Goal: Task Accomplishment & Management: Manage account settings

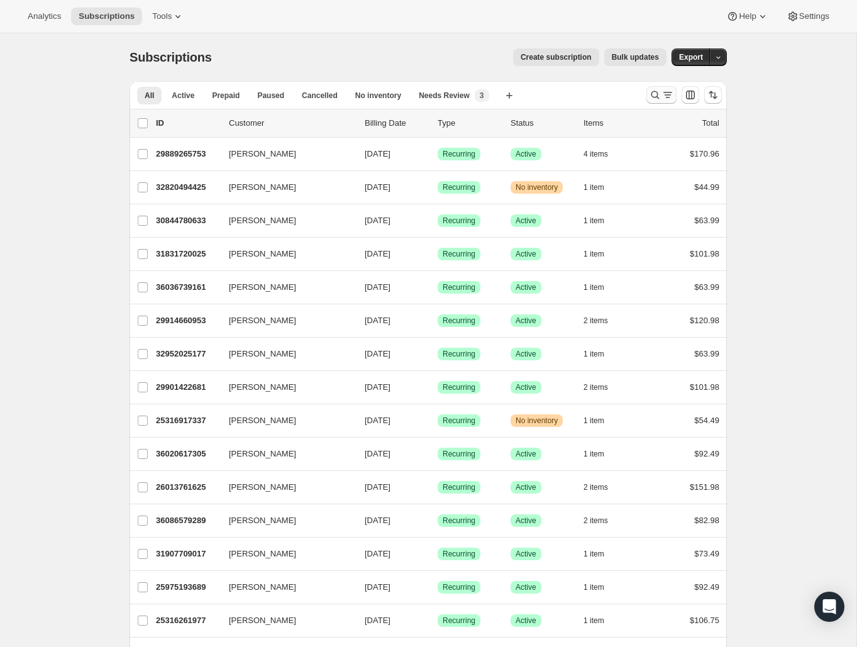
click at [659, 100] on icon "Search and filter results" at bounding box center [655, 95] width 13 height 13
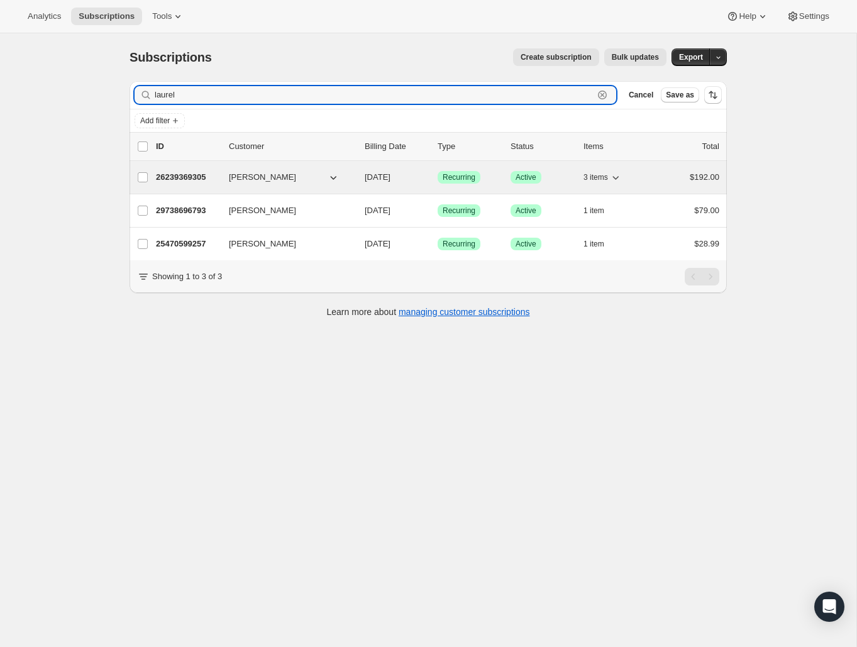
type input "laurel"
click at [208, 179] on p "26239369305" at bounding box center [187, 177] width 63 height 13
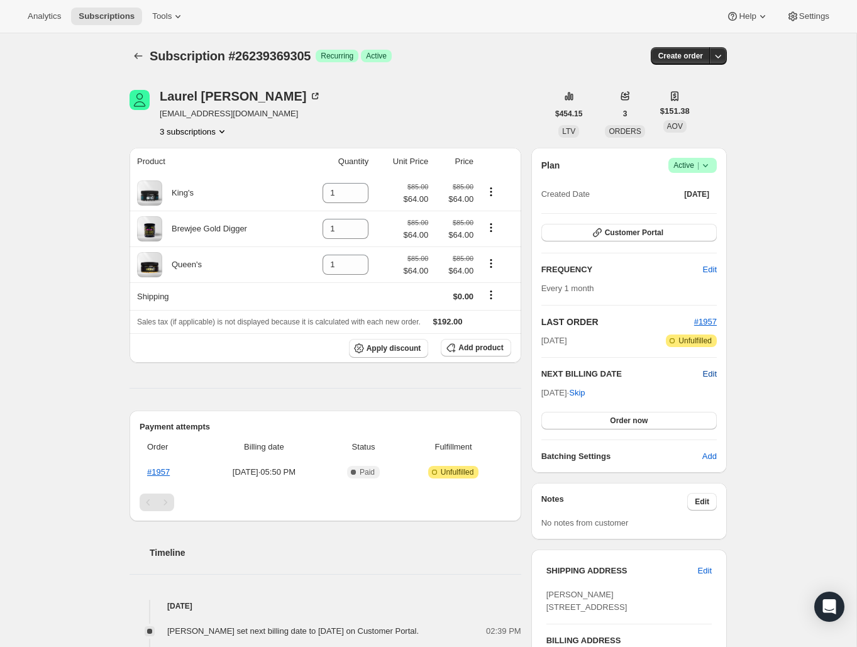
click at [709, 376] on span "Edit" at bounding box center [710, 374] width 14 height 13
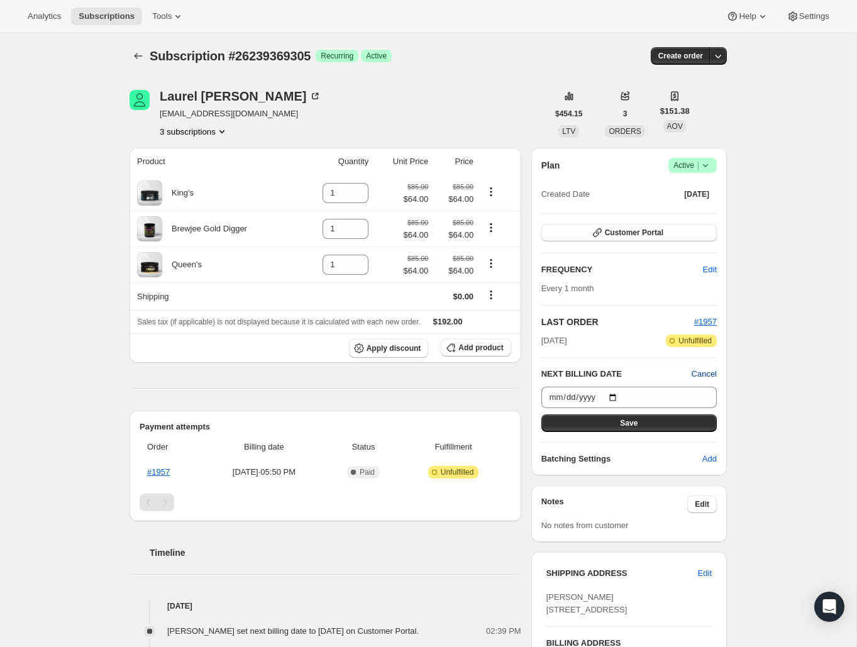
scroll to position [3, 0]
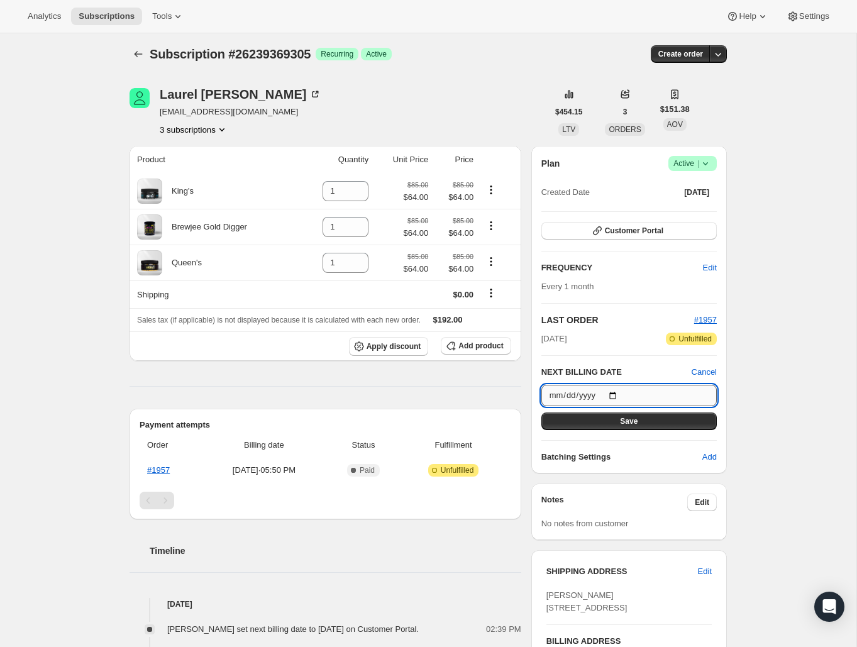
click at [556, 395] on input "[DATE]" at bounding box center [629, 395] width 175 height 21
type input "[DATE]"
click at [654, 433] on div "Plan Success Active | Created Date [DATE] Customer Portal FREQUENCY Edit Every …" at bounding box center [629, 310] width 175 height 308
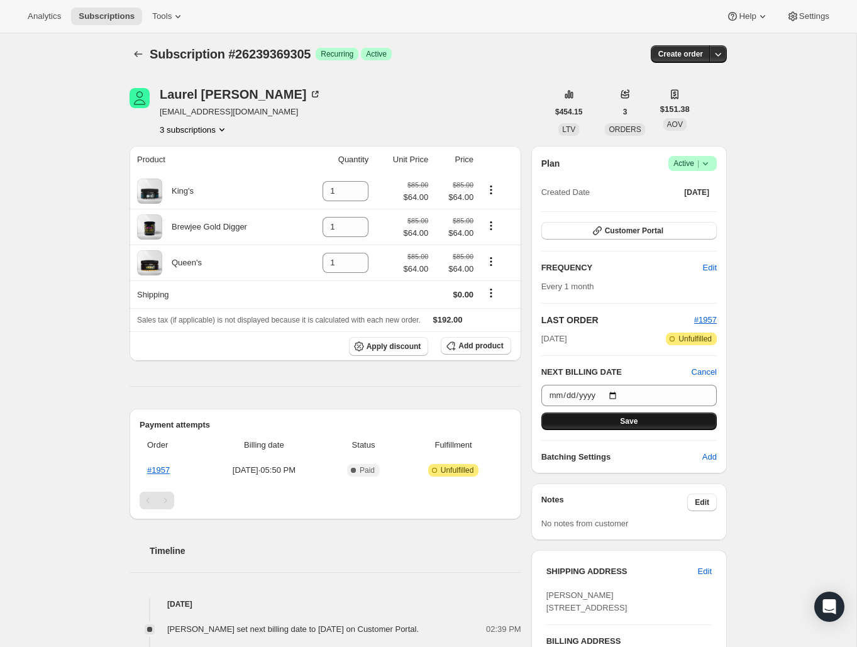
click at [652, 423] on button "Save" at bounding box center [629, 422] width 175 height 18
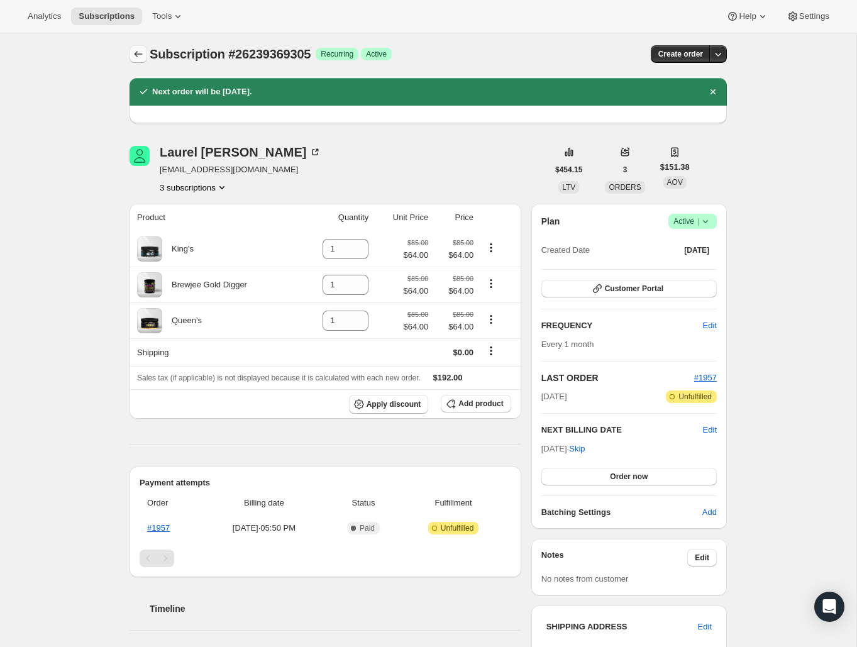
click at [139, 53] on icon "Subscriptions" at bounding box center [138, 54] width 13 height 13
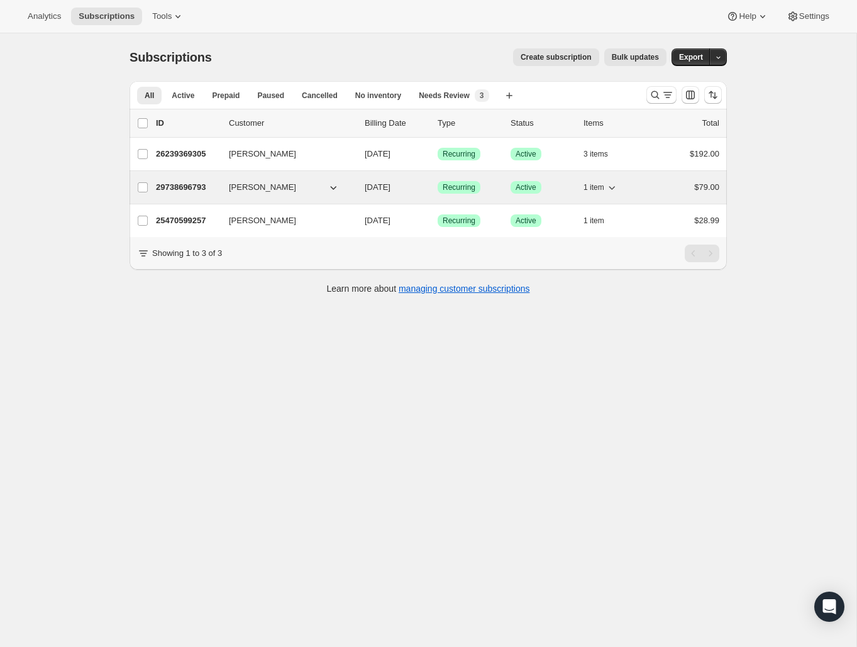
click at [192, 189] on p "29738696793" at bounding box center [187, 187] width 63 height 13
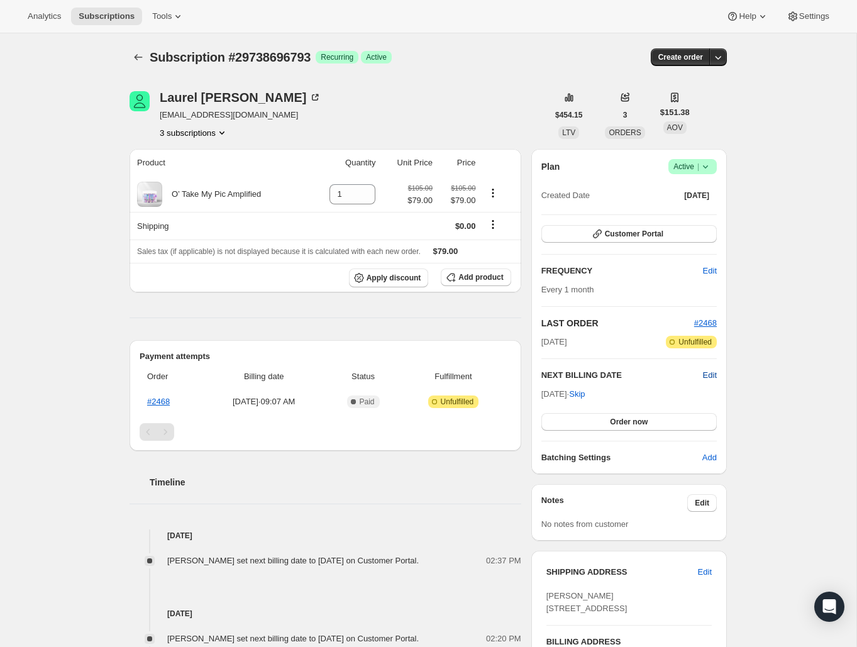
click at [715, 377] on span "Edit" at bounding box center [710, 375] width 14 height 13
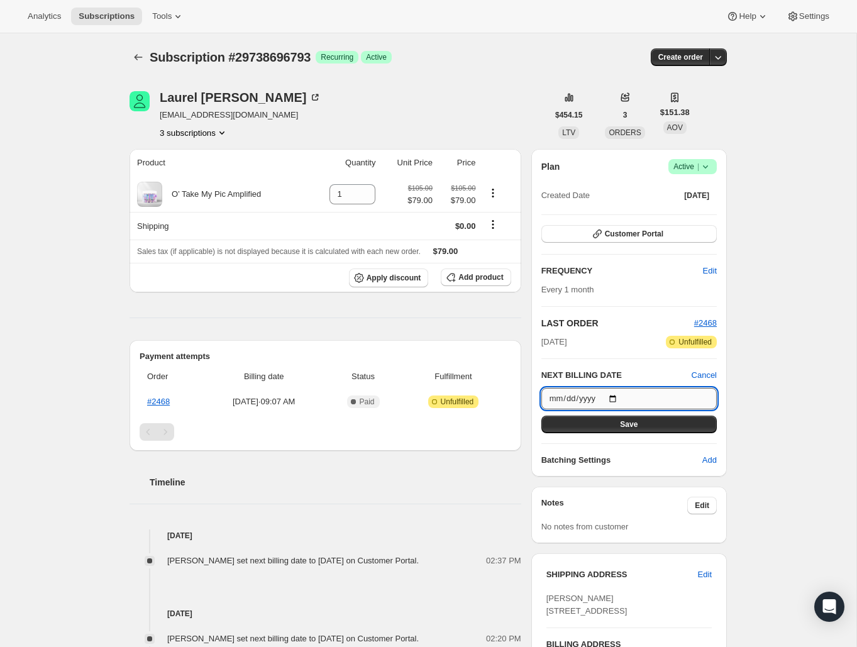
drag, startPoint x: 550, startPoint y: 394, endPoint x: 560, endPoint y: 399, distance: 11.3
click at [550, 394] on input "[DATE]" at bounding box center [629, 398] width 175 height 21
type input "[DATE]"
click at [652, 432] on button "Save" at bounding box center [629, 425] width 175 height 18
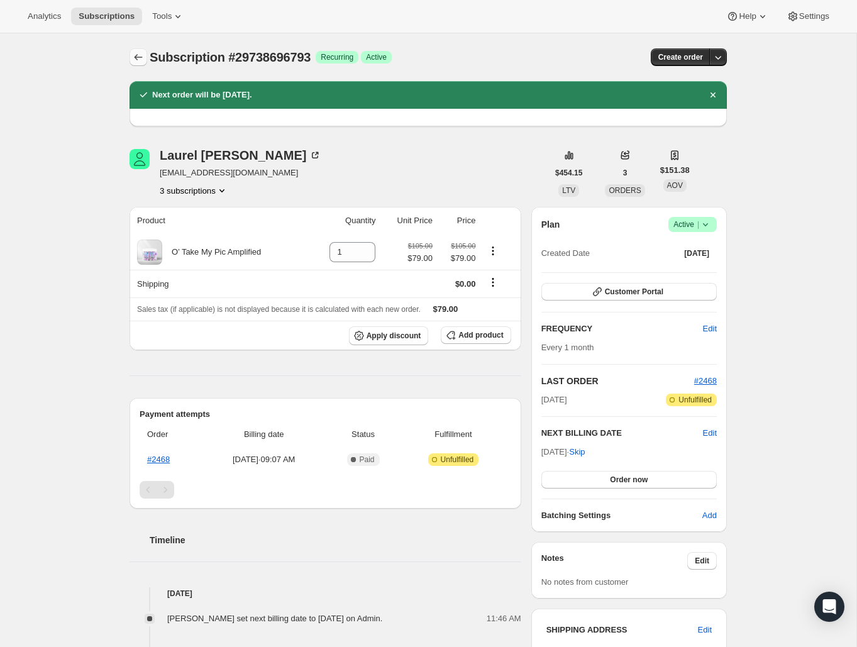
click at [140, 51] on button "Subscriptions" at bounding box center [139, 57] width 18 height 18
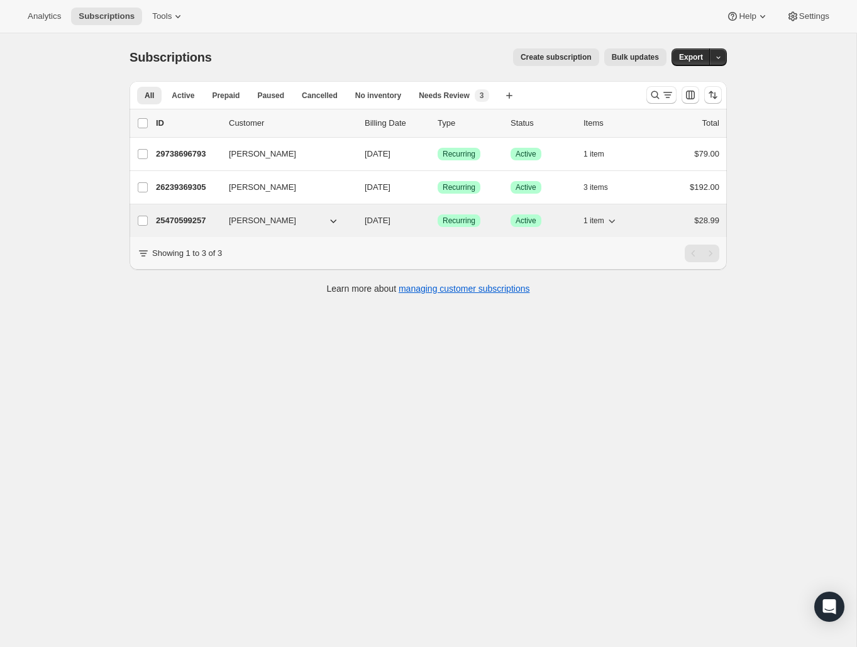
click at [187, 222] on p "25470599257" at bounding box center [187, 220] width 63 height 13
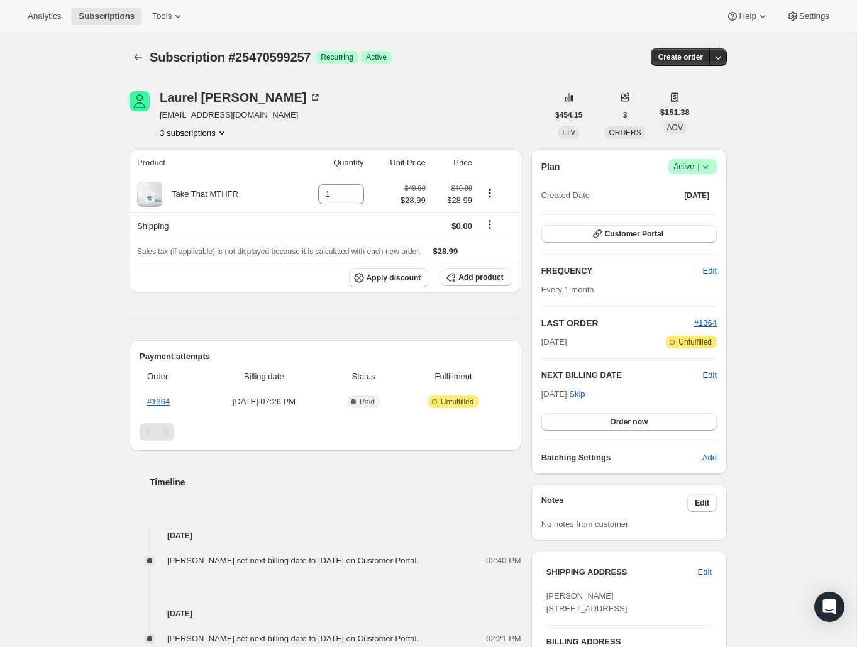
click at [706, 377] on span "Edit" at bounding box center [710, 375] width 14 height 13
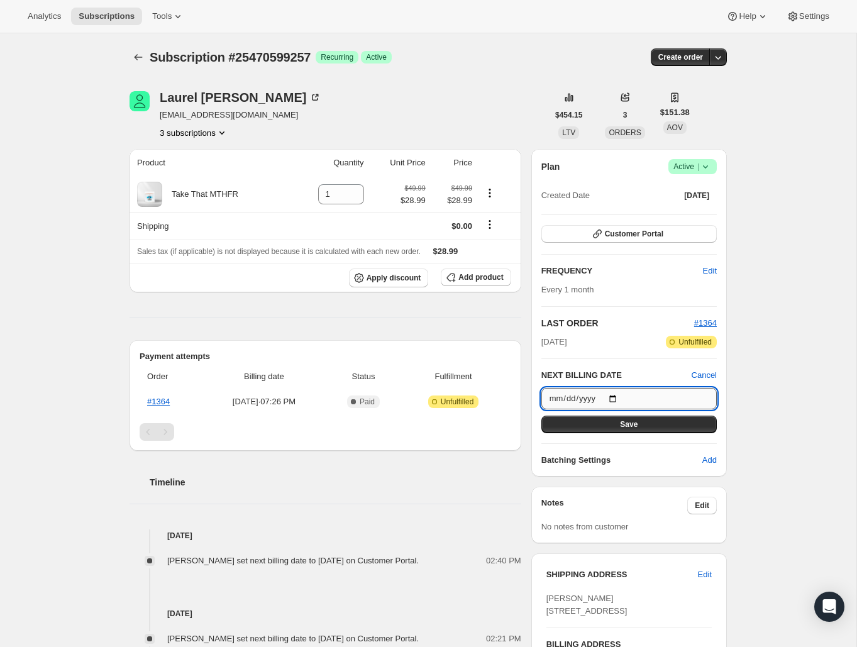
click at [569, 401] on input "[DATE]" at bounding box center [629, 398] width 175 height 21
type input "[DATE]"
click at [635, 428] on span "Save" at bounding box center [629, 425] width 18 height 10
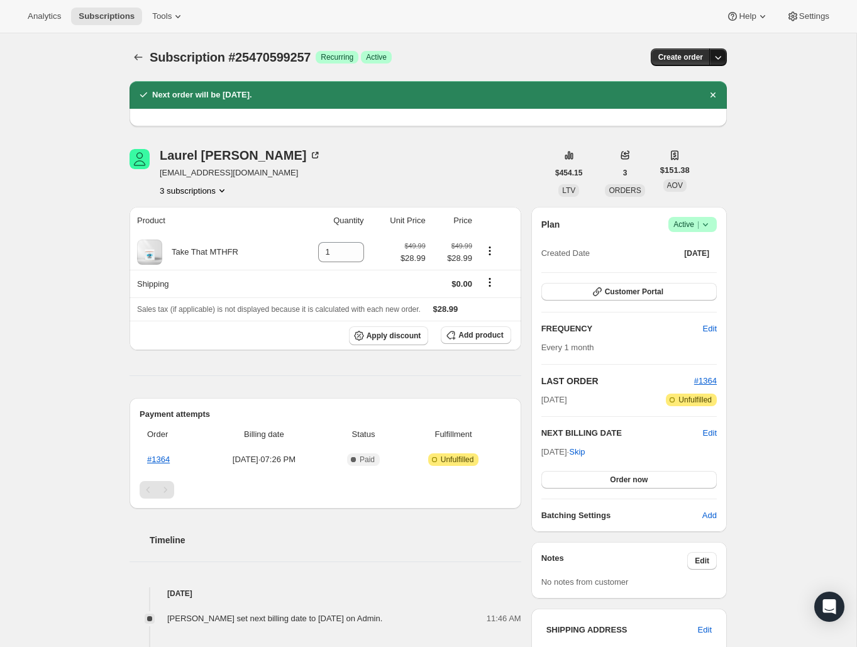
click at [723, 50] on button "button" at bounding box center [719, 57] width 18 height 18
click at [743, 169] on div "Subscription #25470599257. This page is ready Subscription #25470599257 Success…" at bounding box center [428, 539] width 857 height 1013
click at [708, 228] on icon at bounding box center [705, 224] width 13 height 13
click at [738, 221] on div "Subscription #25470599257. This page is ready Subscription #25470599257 Success…" at bounding box center [428, 539] width 628 height 1013
click at [152, 11] on span "Tools" at bounding box center [161, 16] width 19 height 10
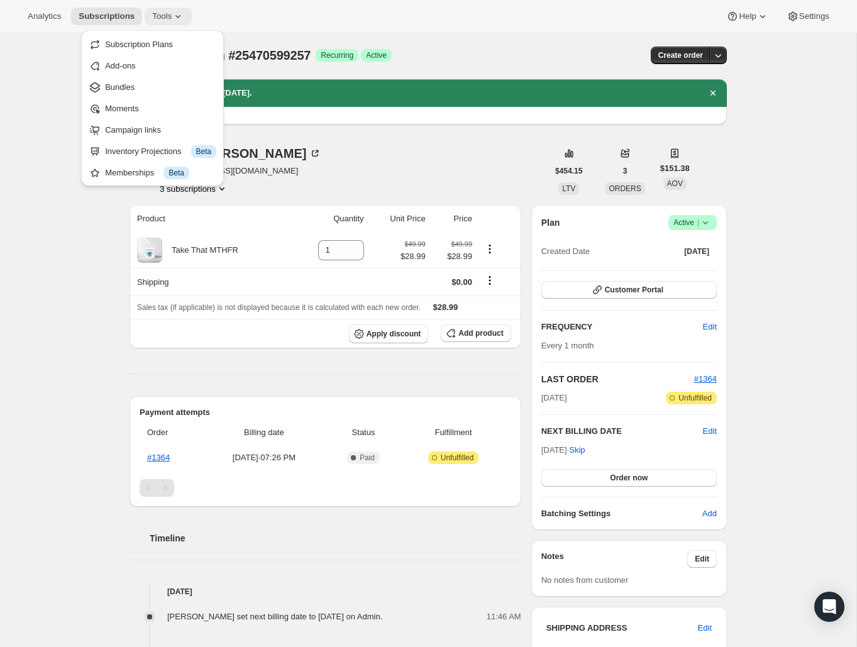
scroll to position [4, 0]
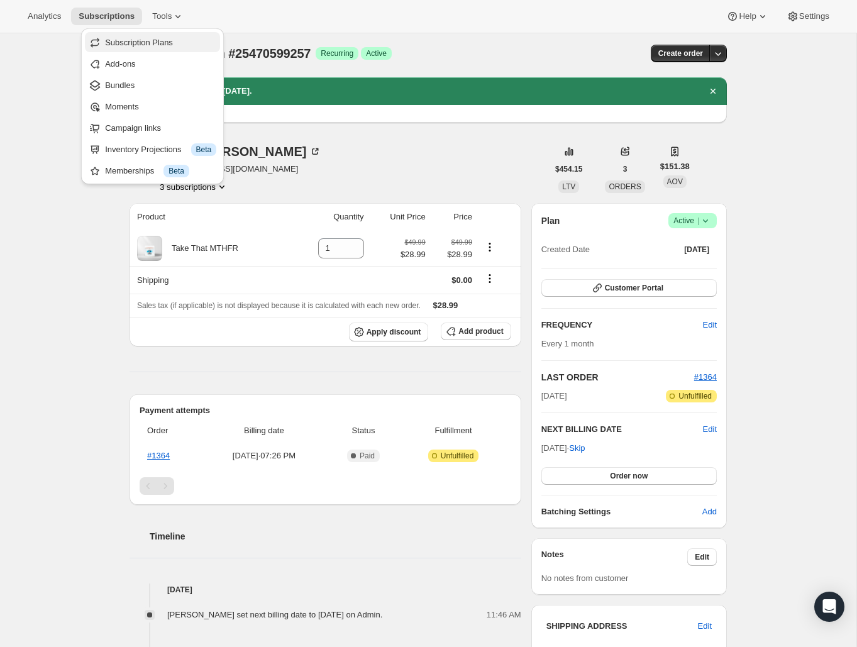
click at [153, 38] on span "Subscription Plans" at bounding box center [139, 42] width 68 height 9
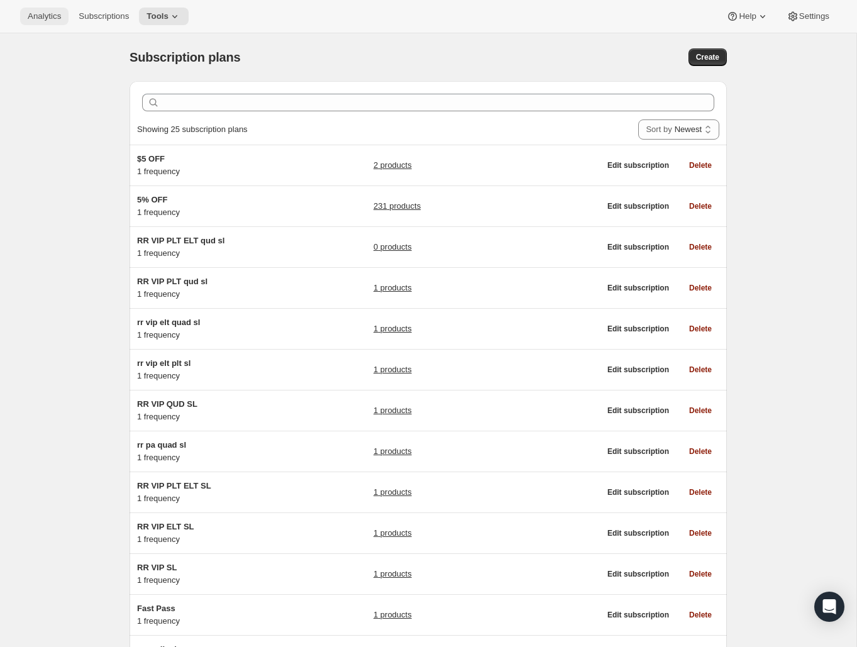
click at [61, 13] on button "Analytics" at bounding box center [44, 17] width 48 height 18
